Goal: Task Accomplishment & Management: Use online tool/utility

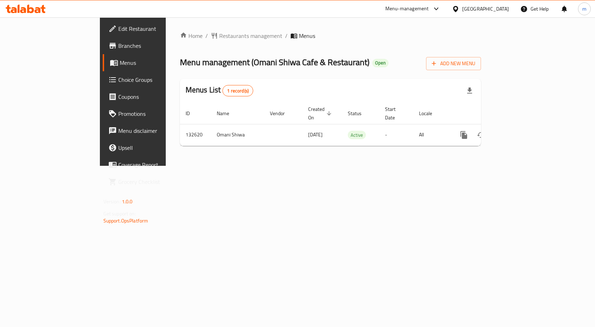
click at [30, 11] on icon at bounding box center [26, 9] width 40 height 8
click at [120, 60] on span "Menus" at bounding box center [157, 62] width 74 height 8
click at [22, 9] on icon at bounding box center [26, 9] width 40 height 8
click at [118, 48] on span "Branches" at bounding box center [155, 45] width 75 height 8
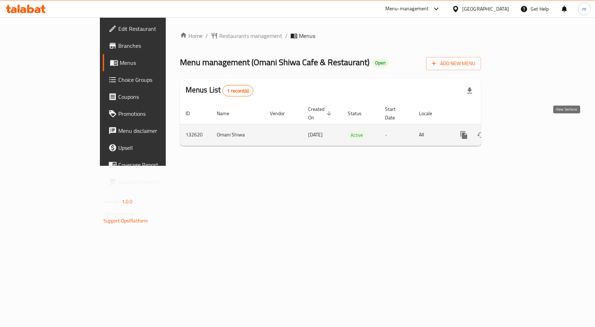
click at [519, 131] on icon "enhanced table" at bounding box center [514, 135] width 8 height 8
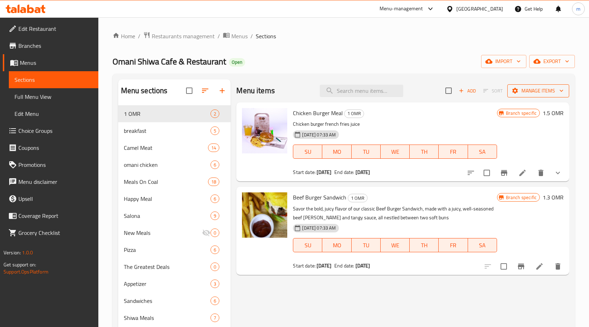
click at [551, 91] on span "Manage items" at bounding box center [538, 90] width 51 height 9
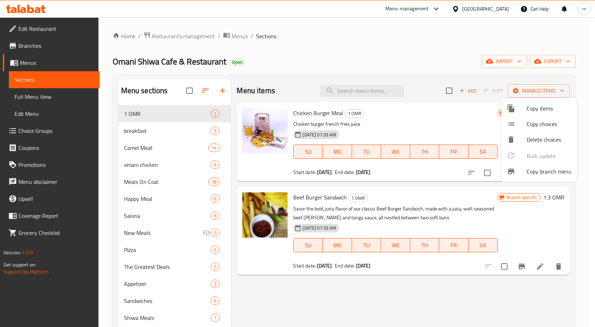
click at [540, 175] on span "Copy branch menu" at bounding box center [548, 171] width 45 height 8
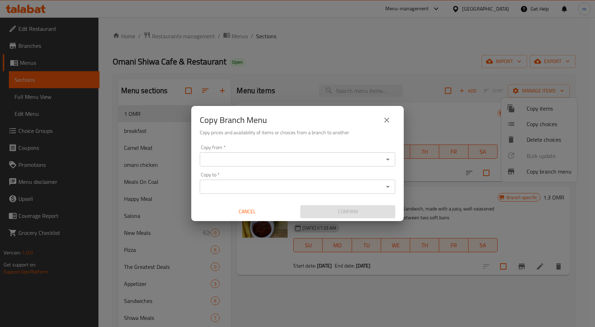
click at [268, 154] on input "Copy from   *" at bounding box center [291, 159] width 179 height 10
click at [209, 157] on input "Copy from   *" at bounding box center [291, 159] width 179 height 10
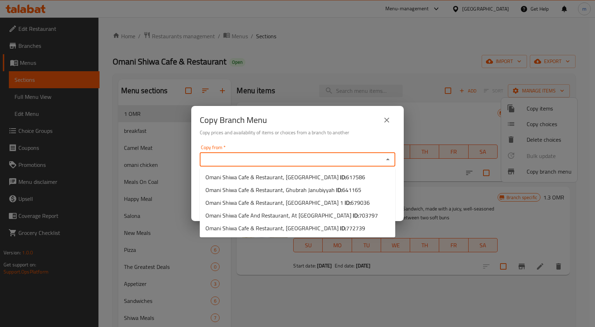
paste input "703797"
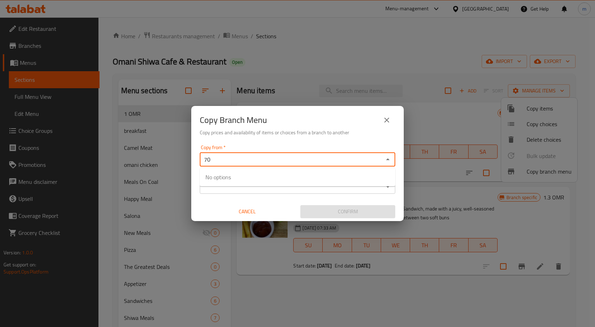
type input "7"
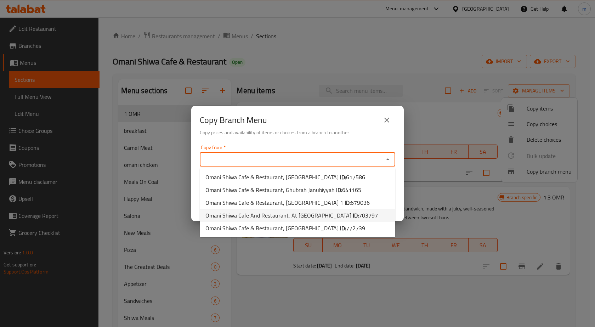
click at [310, 215] on span "Omani Shiwa Cafe And Restaurant, At Turayf ID: 703797" at bounding box center [291, 215] width 172 height 8
type input "Omani Shiwa Cafe And Restaurant, At Turayf"
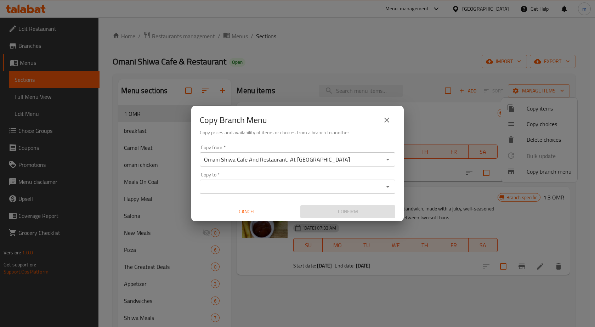
click at [264, 190] on input "Copy to   *" at bounding box center [291, 187] width 179 height 10
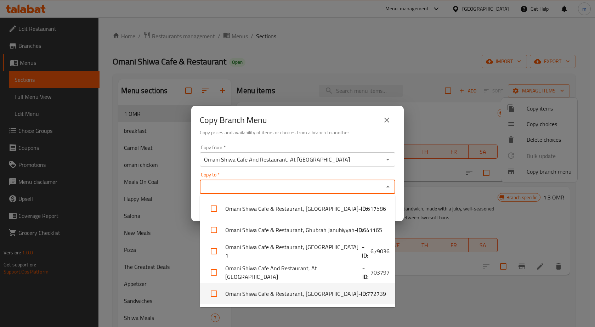
click at [358, 296] on b "- ID:" at bounding box center [362, 293] width 8 height 8
click at [280, 293] on li "Omani Shiwa Cafe & Restaurant, Al Tharamid - ID: 772739" at bounding box center [297, 293] width 195 height 21
click at [222, 291] on li "Omani Shiwa Cafe & Restaurant, Al Tharamid - ID: 772739" at bounding box center [297, 293] width 195 height 21
checkbox input "true"
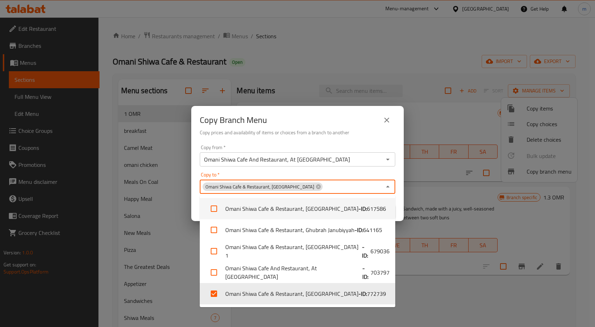
click at [332, 170] on div "Copy from   * Omani Shiwa Cafe And Restaurant, At Turayf Copy from * Copy to   …" at bounding box center [297, 181] width 212 height 79
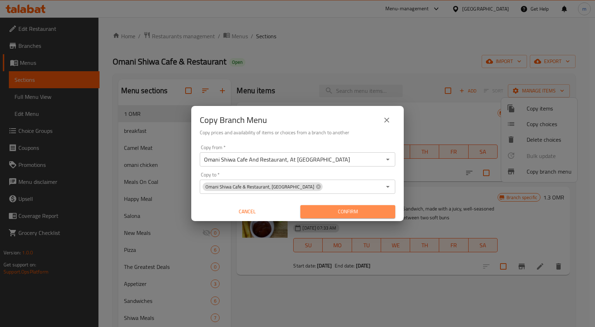
click at [361, 213] on span "Confirm" at bounding box center [348, 211] width 84 height 9
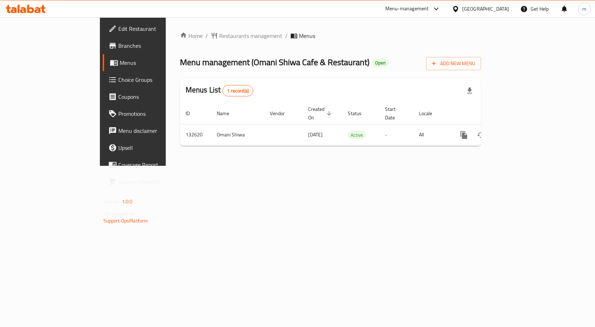
click at [31, 12] on icon at bounding box center [30, 9] width 7 height 8
